Goal: Task Accomplishment & Management: Complete application form

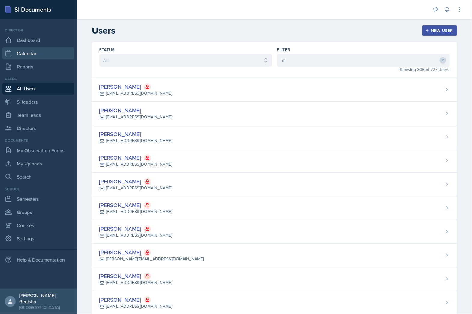
drag, startPoint x: 40, startPoint y: 49, endPoint x: 60, endPoint y: 32, distance: 26.4
click at [40, 49] on link "Calendar" at bounding box center [38, 53] width 72 height 12
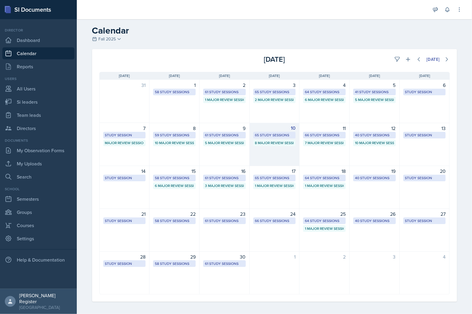
drag, startPoint x: 272, startPoint y: 131, endPoint x: 289, endPoint y: 127, distance: 16.9
click at [289, 127] on div "10" at bounding box center [274, 128] width 43 height 7
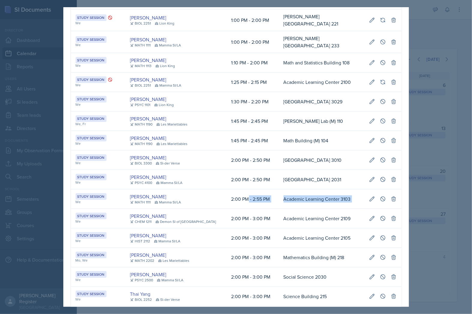
scroll to position [0, 136]
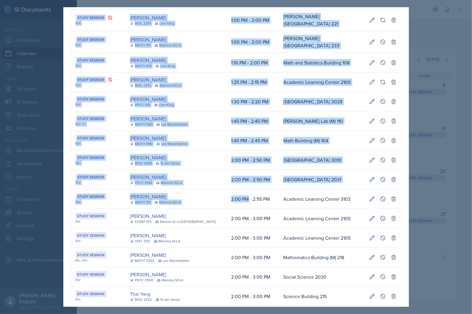
drag, startPoint x: 237, startPoint y: 208, endPoint x: 397, endPoint y: 203, distance: 159.4
click at [380, 202] on icon at bounding box center [383, 199] width 6 height 6
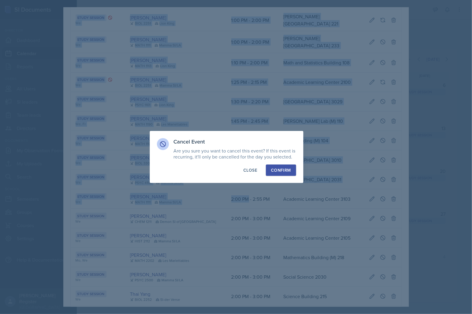
click at [285, 168] on div "Confirm" at bounding box center [281, 170] width 20 height 6
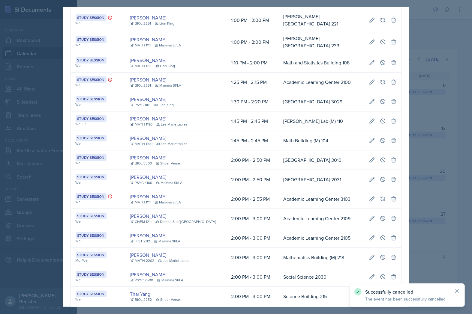
click at [431, 88] on div at bounding box center [236, 157] width 472 height 314
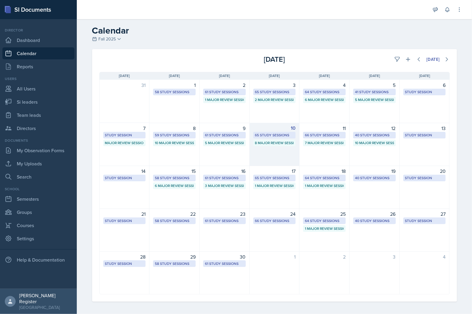
click at [283, 134] on div "65 Study Sessions" at bounding box center [274, 135] width 39 height 5
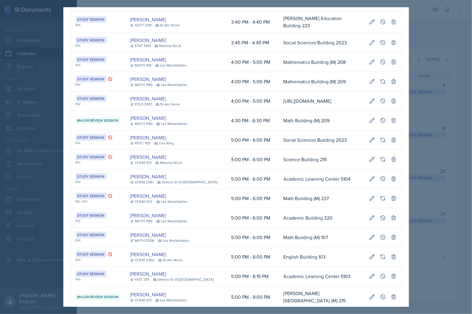
drag, startPoint x: 286, startPoint y: 152, endPoint x: 404, endPoint y: 154, distance: 118.5
click at [404, 154] on div "September 10th, 2025 Event User Time Location Study Session We, Fr Ariana Mitch…" at bounding box center [236, 157] width 346 height 300
click at [380, 104] on icon at bounding box center [383, 101] width 6 height 6
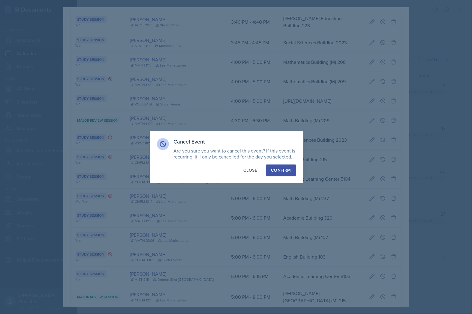
click at [273, 170] on div "Confirm" at bounding box center [281, 170] width 20 height 6
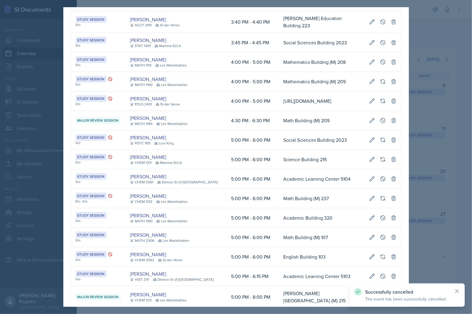
click at [423, 162] on div at bounding box center [236, 157] width 472 height 314
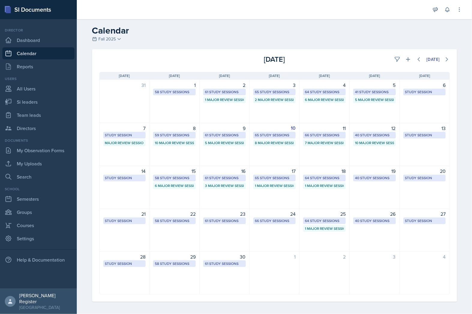
scroll to position [2, 0]
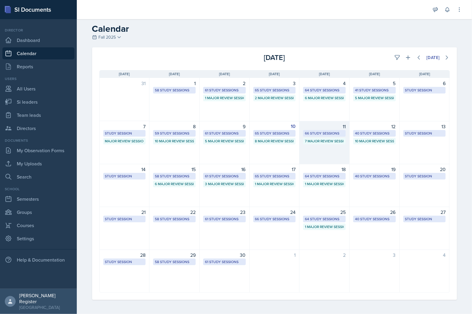
click at [300, 134] on div "11 66 Study Sessions 7 Major Review Sessions" at bounding box center [324, 142] width 50 height 43
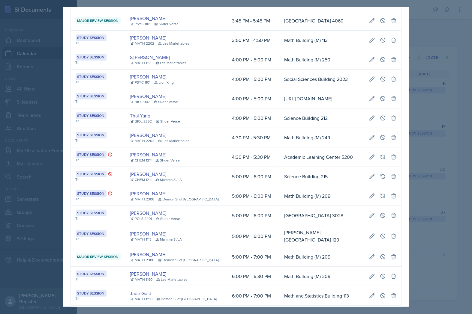
scroll to position [967, 0]
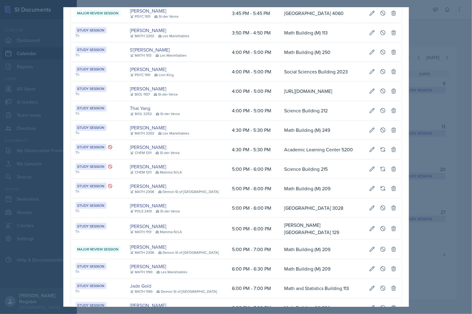
drag, startPoint x: 291, startPoint y: 208, endPoint x: 368, endPoint y: 205, distance: 76.9
click at [368, 205] on tr "Study Session Th Ava Elle Briglevich POLS 2401 SI-der Verse 5:00 PM - 6:00 PM S…" at bounding box center [236, 208] width 331 height 19
copy tr "Social Sciences Building 3028"
click at [299, 206] on td "Social Sciences Building 3028" at bounding box center [322, 208] width 85 height 19
drag, startPoint x: 299, startPoint y: 206, endPoint x: 400, endPoint y: 202, distance: 101.8
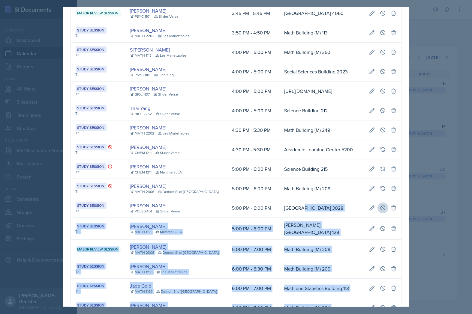
click at [380, 213] on button at bounding box center [382, 208] width 11 height 11
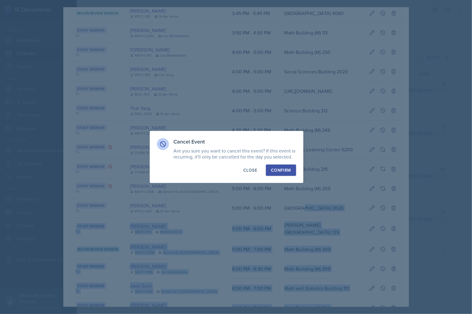
click at [286, 170] on div "Confirm" at bounding box center [281, 170] width 20 height 6
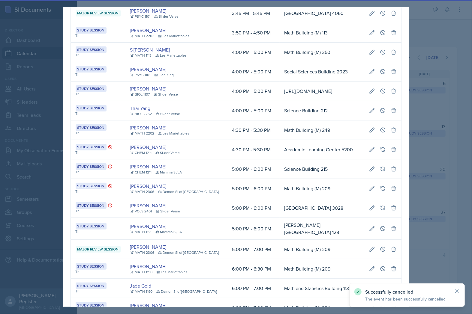
click at [425, 146] on div at bounding box center [236, 157] width 472 height 314
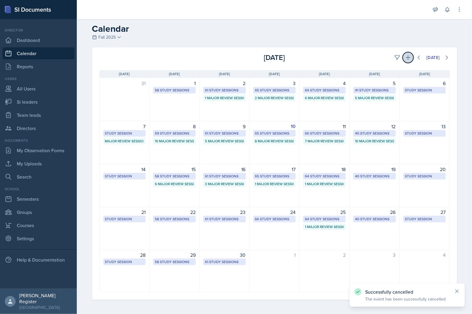
click at [407, 61] on button at bounding box center [408, 57] width 11 height 11
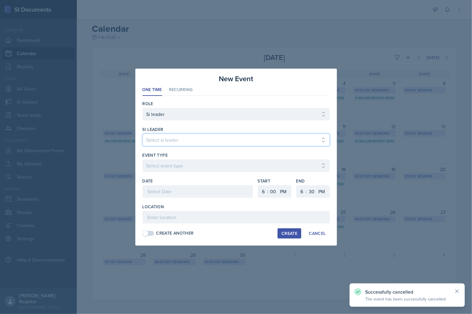
click at [229, 141] on select "Select si leader Abeer Kayser Aditya Chauhan Aissa Sylla Alberto Di Stanislao A…" at bounding box center [235, 140] width 187 height 13
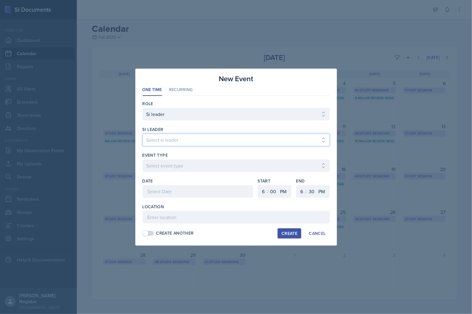
select select "e058e0c9-8a61-4552-a745-a79ae395f042"
click at [142, 134] on select "Select si leader Abeer Kayser Aditya Chauhan Aissa Sylla Alberto Di Stanislao A…" at bounding box center [235, 140] width 187 height 13
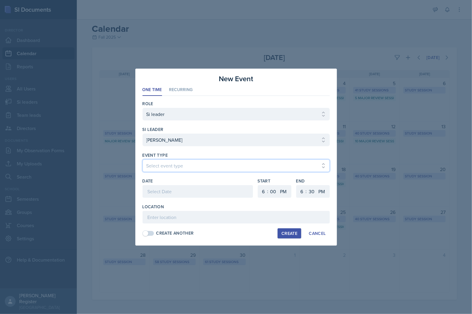
click at [175, 166] on select "Select event type Major Review Session Study Session" at bounding box center [235, 166] width 187 height 13
select select "66bb7cbf-e419-488b-a7ef-f63bc5f9ed04"
click at [142, 160] on select "Select event type Major Review Session Study Session" at bounding box center [235, 166] width 187 height 13
click at [180, 190] on div at bounding box center [197, 191] width 110 height 13
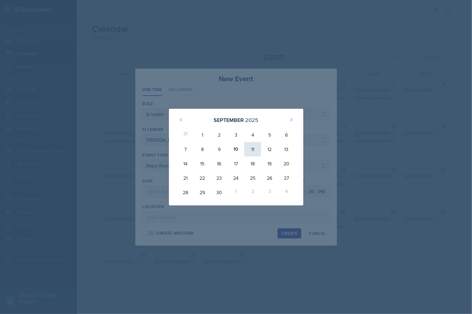
click at [257, 153] on div "11" at bounding box center [252, 149] width 17 height 14
type input "September 11th, 2025"
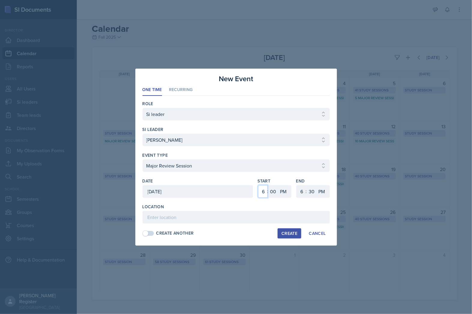
click at [262, 190] on select "1 2 3 4 5 6 7 8 9 10 11 12" at bounding box center [263, 191] width 10 height 13
select select "5"
click at [258, 185] on select "1 2 3 4 5 6 7 8 9 10 11 12" at bounding box center [263, 191] width 10 height 13
click at [303, 192] on select "1 2 3 4 5 6 7 8 9 10 11 12" at bounding box center [301, 191] width 10 height 13
select select "7"
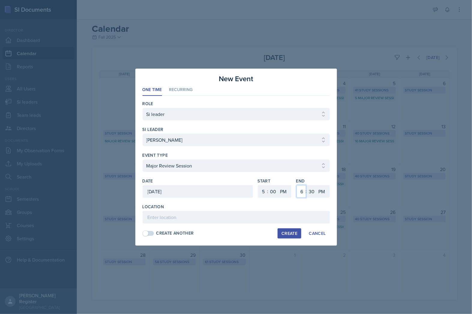
click at [296, 185] on select "1 2 3 4 5 6 7 8 9 10 11 12" at bounding box center [301, 191] width 10 height 13
click at [310, 190] on select "00 05 10 15 20 25 30 35 40 45 50 55" at bounding box center [312, 191] width 10 height 13
select select "0"
click at [307, 185] on select "00 05 10 15 20 25 30 35 40 45 50 55" at bounding box center [312, 191] width 10 height 13
click at [321, 187] on select "AM PM" at bounding box center [322, 191] width 12 height 13
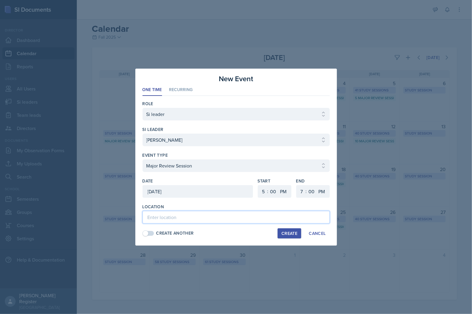
click at [250, 220] on input at bounding box center [235, 217] width 187 height 13
paste input "Social Sciences Building 3028"
click at [157, 217] on input "Social Sciences Building 3028" at bounding box center [235, 217] width 187 height 13
type input "Social Sciences Building 3028"
click at [286, 231] on div "Create" at bounding box center [289, 233] width 16 height 5
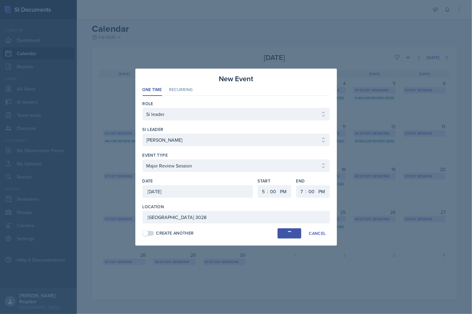
select select
select select "6"
select select "30"
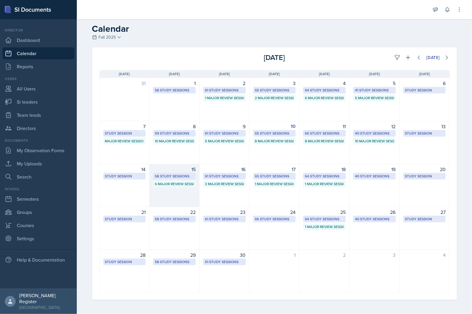
click at [182, 181] on div "6 Major Review Sessions" at bounding box center [174, 183] width 39 height 5
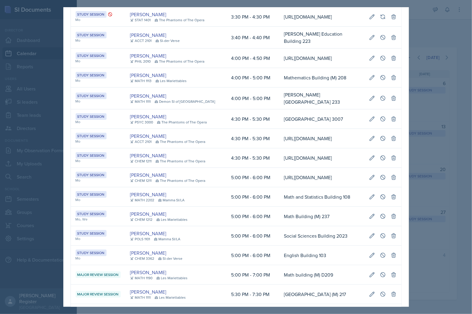
scroll to position [736, 0]
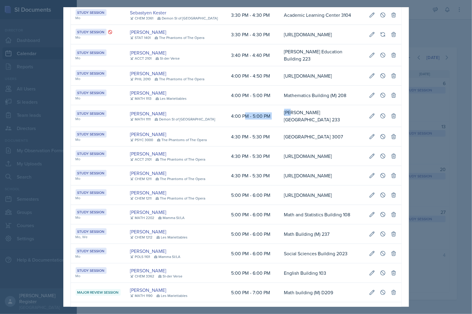
drag, startPoint x: 234, startPoint y: 110, endPoint x: 280, endPoint y: 109, distance: 46.2
click at [280, 109] on tr "Study Session Mo Elizabeth Yalew MATH 1111 Demon SI of Fleet Street 4:00 PM - 5…" at bounding box center [236, 116] width 331 height 22
click at [347, 108] on td "[PERSON_NAME][GEOGRAPHIC_DATA] 233" at bounding box center [321, 116] width 85 height 22
drag, startPoint x: 345, startPoint y: 110, endPoint x: 272, endPoint y: 113, distance: 73.3
click at [279, 113] on td "[PERSON_NAME][GEOGRAPHIC_DATA] 233" at bounding box center [321, 116] width 85 height 22
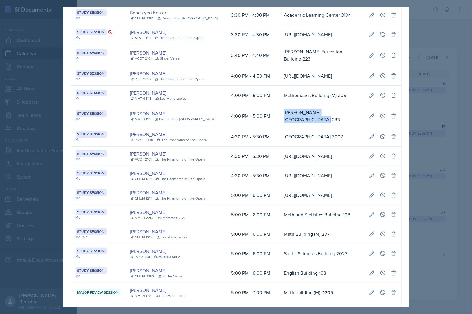
copy td "[PERSON_NAME][GEOGRAPHIC_DATA] 233"
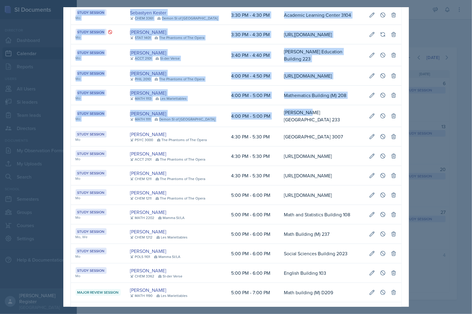
drag, startPoint x: 295, startPoint y: 112, endPoint x: 404, endPoint y: 110, distance: 109.2
click at [404, 110] on div "September 15th, 2025 Event User Time Location Study Session Mo Skylar Hamric CH…" at bounding box center [236, 157] width 346 height 300
click at [380, 113] on icon at bounding box center [383, 116] width 6 height 6
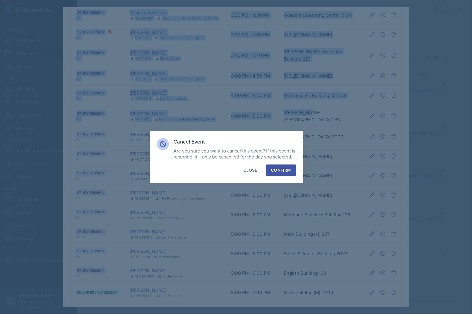
click at [276, 169] on div "Confirm" at bounding box center [281, 170] width 20 height 6
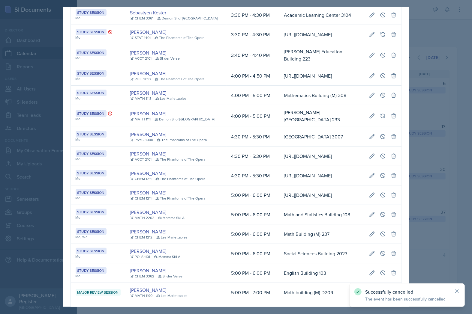
click at [454, 37] on div at bounding box center [236, 157] width 472 height 314
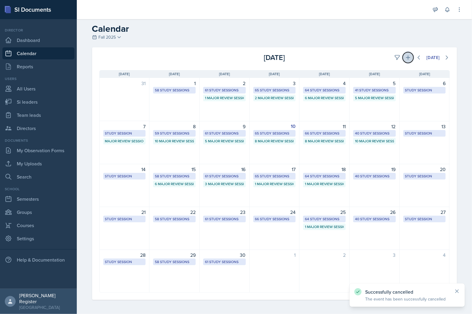
click at [405, 60] on icon at bounding box center [408, 58] width 6 height 6
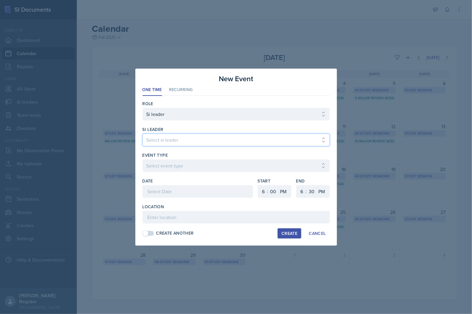
click at [184, 138] on select "Select si leader Abeer Kayser Aditya Chauhan Aissa Sylla Alberto Di Stanislao A…" at bounding box center [235, 140] width 187 height 13
click at [236, 134] on select "Select si leader Abeer Kayser Aditya Chauhan Aissa Sylla Alberto Di Stanislao A…" at bounding box center [235, 140] width 187 height 13
select select "7e054701-8f44-4c7d-9d41-495348d8c59e"
click at [142, 134] on select "Select si leader Abeer Kayser Aditya Chauhan Aissa Sylla Alberto Di Stanislao A…" at bounding box center [235, 140] width 187 height 13
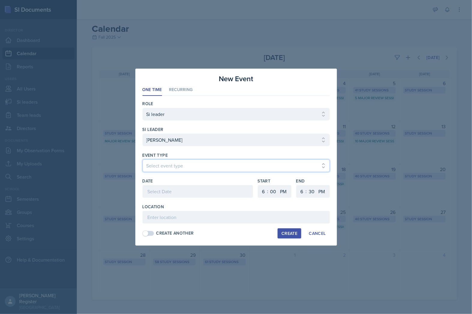
click at [191, 163] on select "Select event type Major Review Session Study Session" at bounding box center [235, 166] width 187 height 13
select select "66bb7cbf-e419-488b-a7ef-f63bc5f9ed04"
click at [142, 160] on select "Select event type Major Review Session Study Session" at bounding box center [235, 166] width 187 height 13
click at [192, 187] on div at bounding box center [197, 191] width 110 height 13
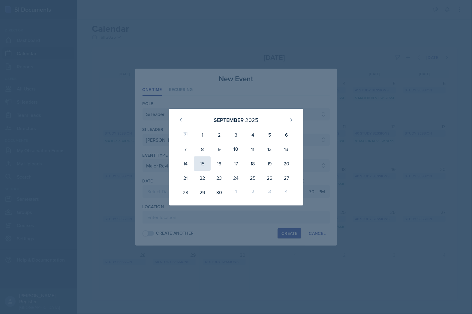
click at [198, 166] on div "15" at bounding box center [202, 164] width 17 height 14
type input "September 15th, 2025"
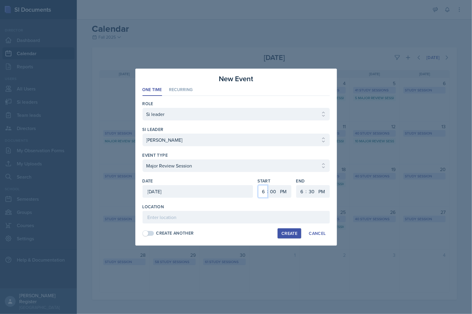
click at [265, 193] on select "1 2 3 4 5 6 7 8 9 10 11 12" at bounding box center [263, 191] width 10 height 13
select select "4"
click at [258, 185] on select "1 2 3 4 5 6 7 8 9 10 11 12" at bounding box center [263, 191] width 10 height 13
click at [302, 192] on select "1 2 3 4 5 6 7 8 9 10 11 12" at bounding box center [301, 191] width 10 height 13
click at [313, 193] on select "00 05 10 15 20 25 30 35 40 45 50 55" at bounding box center [312, 191] width 10 height 13
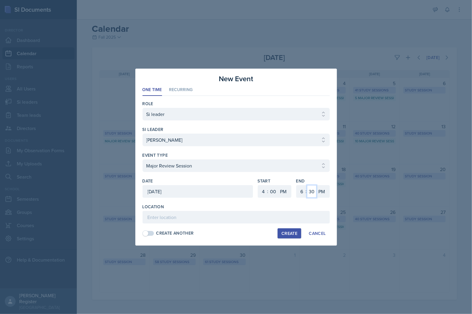
select select "0"
click at [307, 185] on select "00 05 10 15 20 25 30 35 40 45 50 55" at bounding box center [312, 191] width 10 height 13
paste input "[PERSON_NAME][GEOGRAPHIC_DATA] 233"
type input "[PERSON_NAME][GEOGRAPHIC_DATA] 233"
click at [288, 232] on div "Create" at bounding box center [289, 233] width 16 height 5
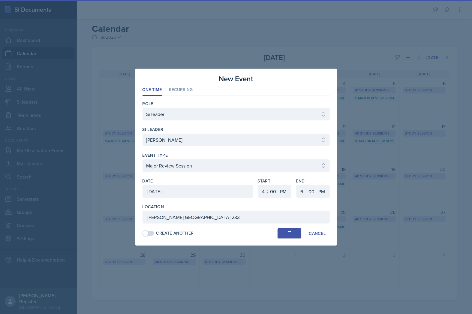
select select
select select "6"
select select "30"
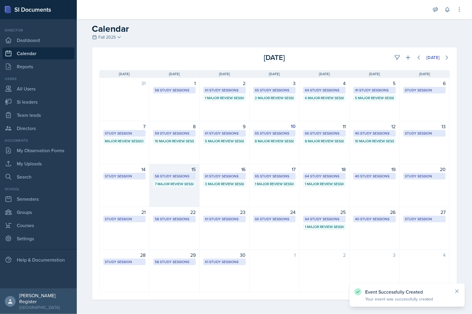
click at [177, 182] on div "7 Major Review Sessions" at bounding box center [174, 183] width 39 height 5
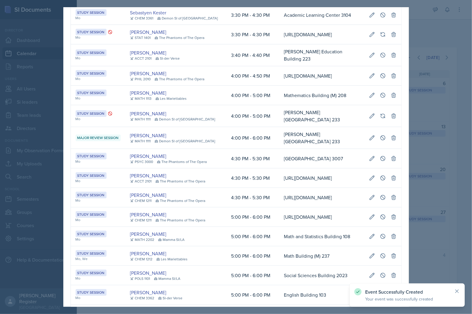
scroll to position [0, 0]
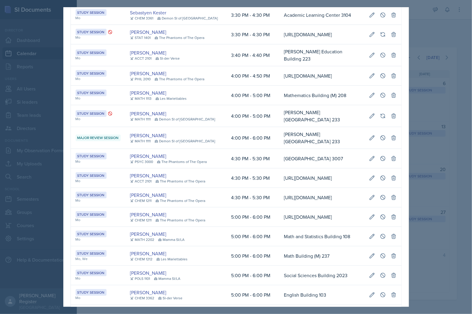
click at [429, 102] on div at bounding box center [236, 157] width 472 height 314
